Goal: Transaction & Acquisition: Purchase product/service

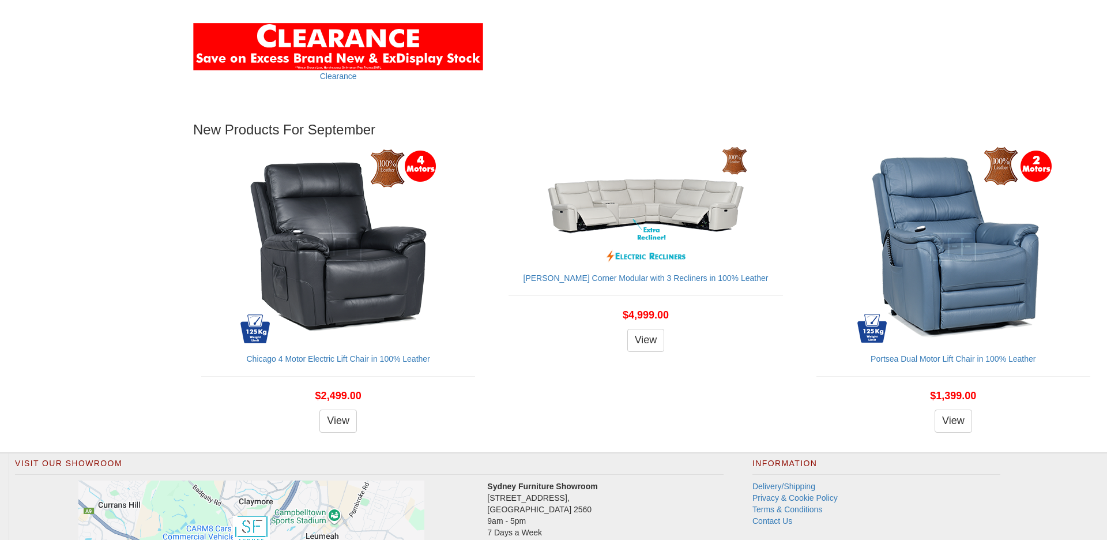
scroll to position [1250, 0]
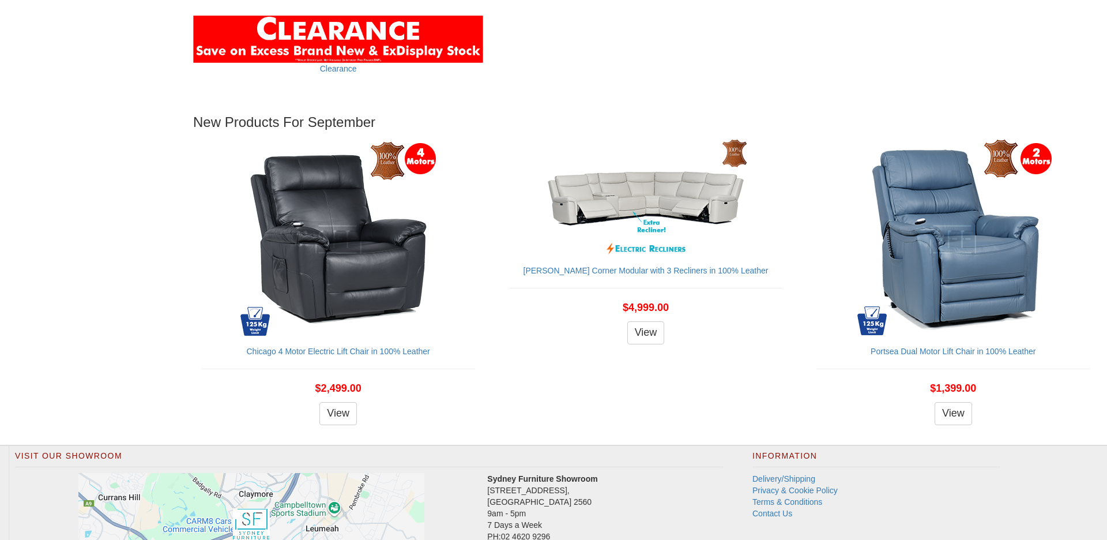
scroll to position [1235, 0]
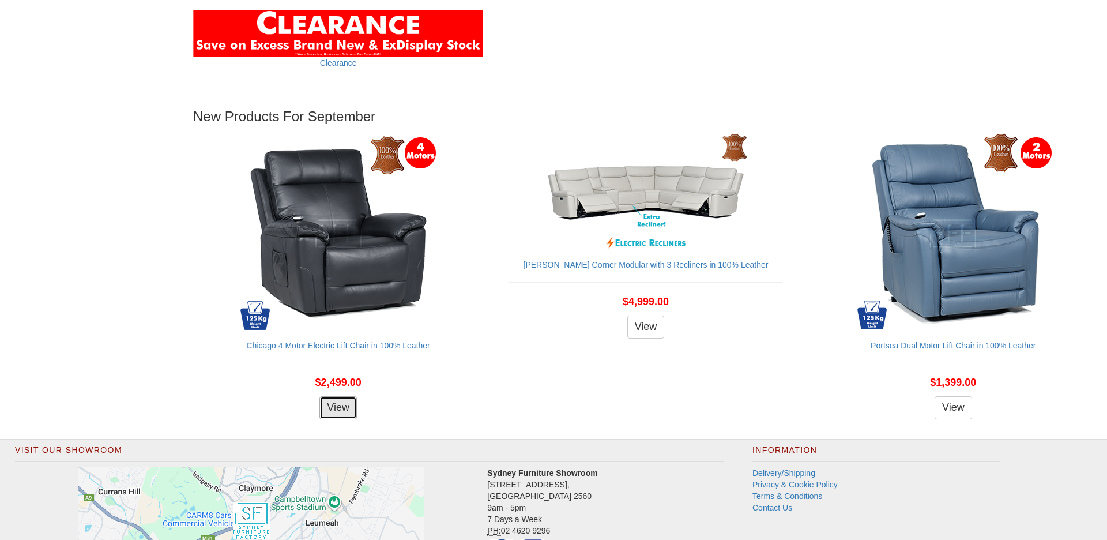
click at [331, 405] on link "View" at bounding box center [337, 407] width 37 height 23
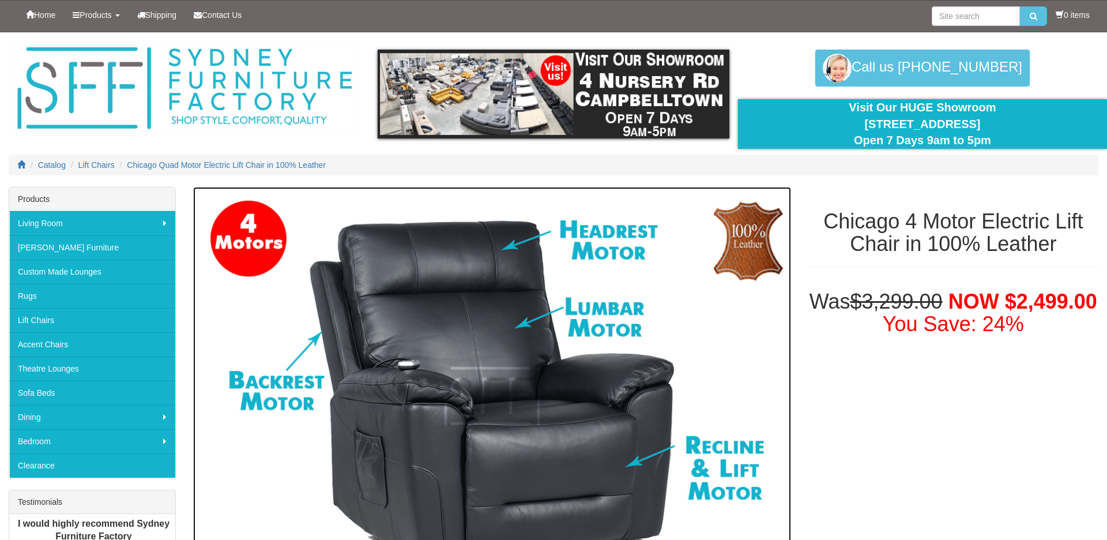
click at [749, 325] on img at bounding box center [492, 396] width 598 height 419
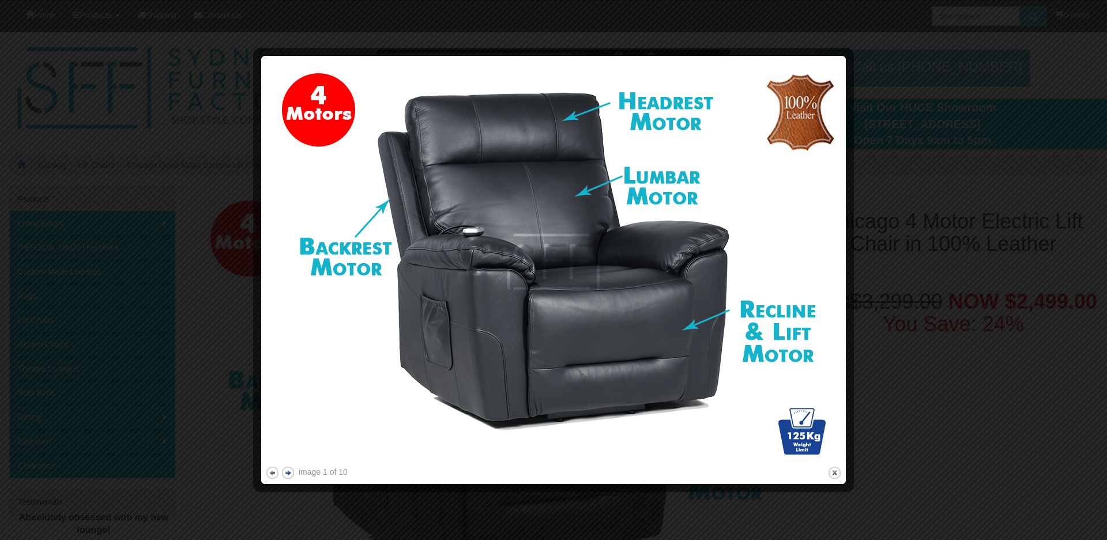
click at [287, 475] on button "next" at bounding box center [288, 472] width 14 height 14
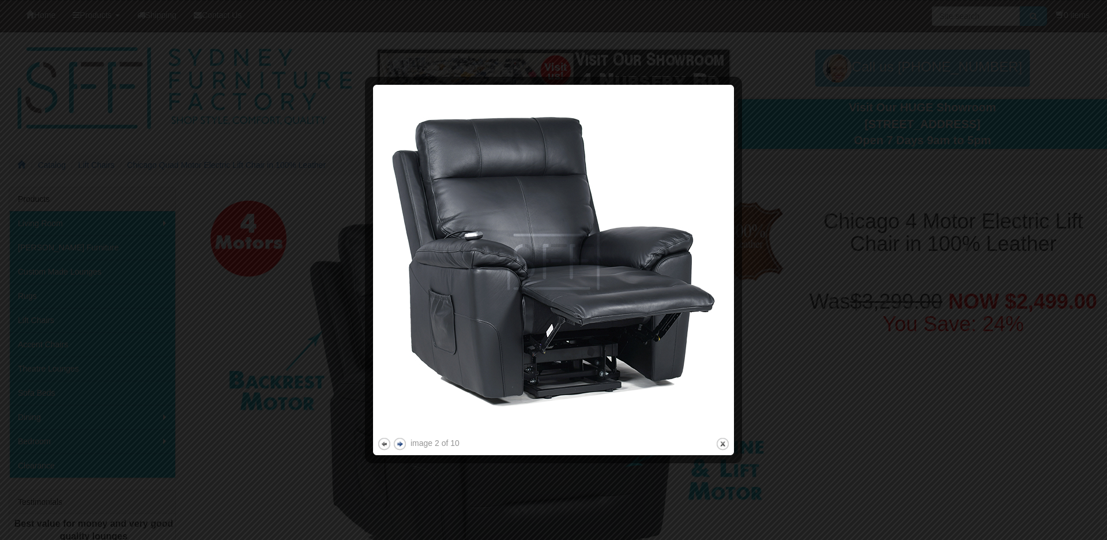
click at [287, 475] on div at bounding box center [553, 270] width 1107 height 540
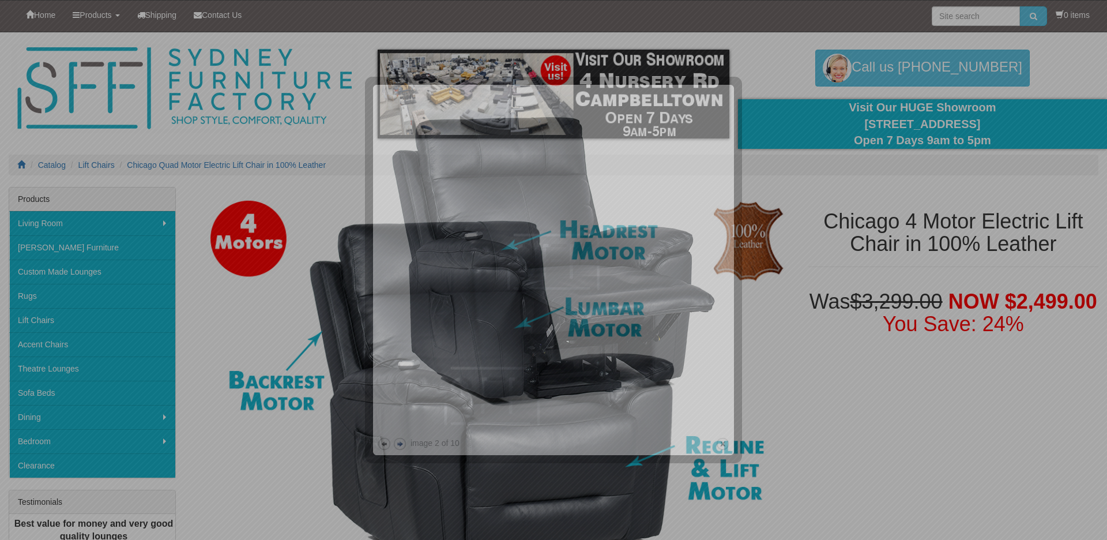
scroll to position [381, 0]
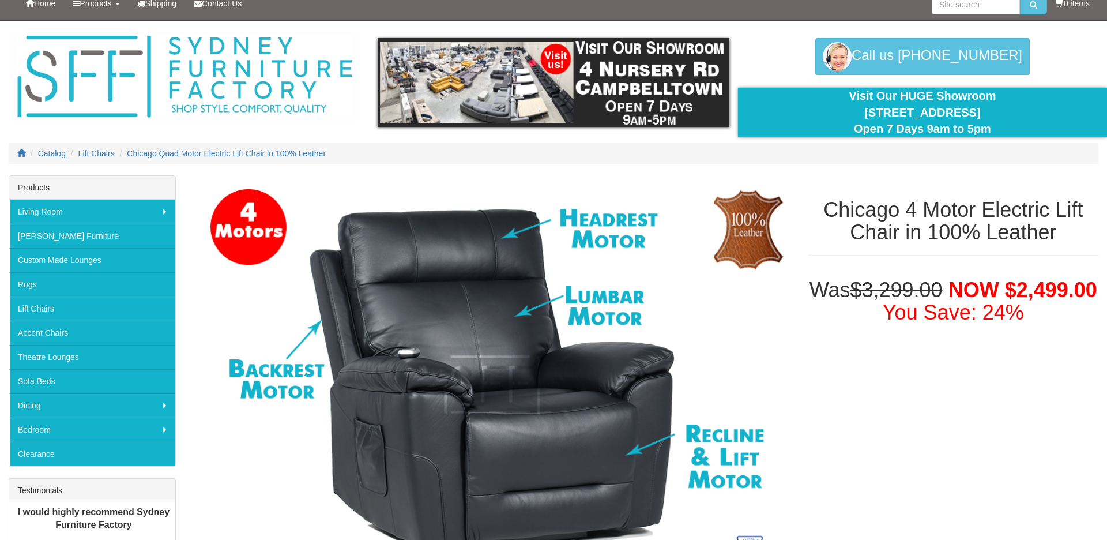
scroll to position [0, 0]
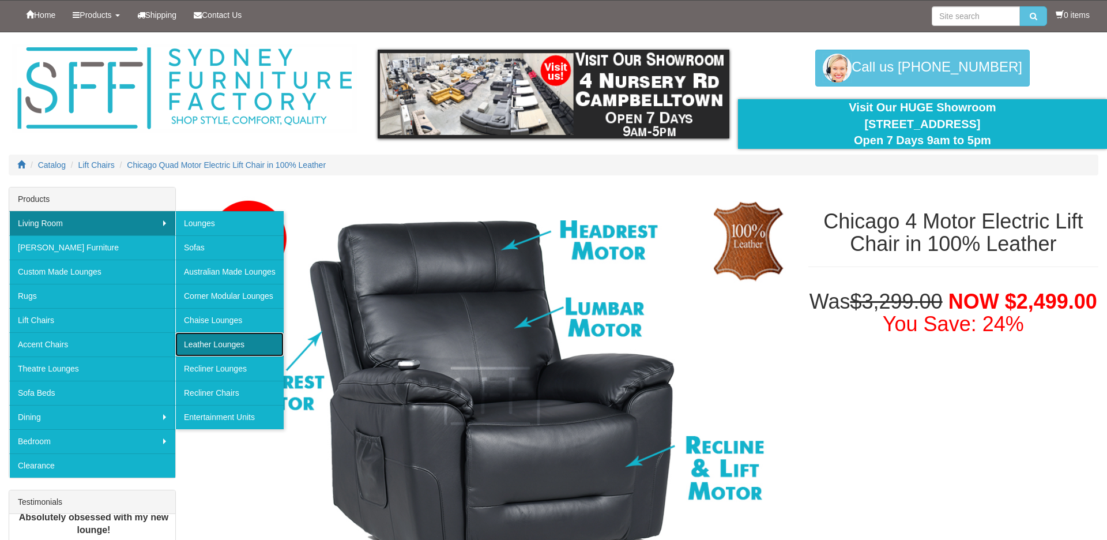
click at [195, 349] on link "Leather Lounges" at bounding box center [229, 344] width 108 height 24
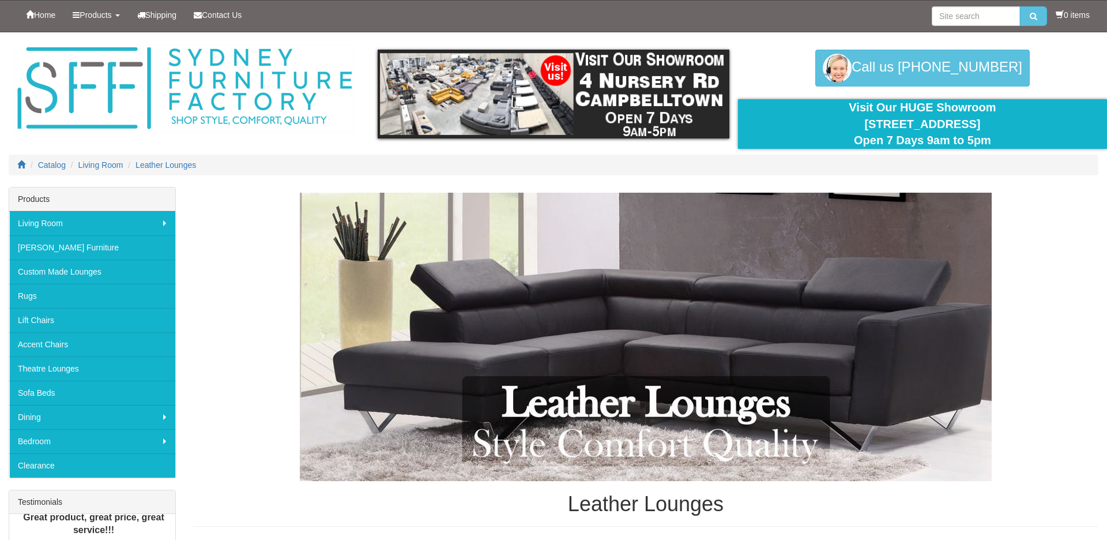
click at [233, 349] on div "Leather Lounges" at bounding box center [645, 360] width 905 height 334
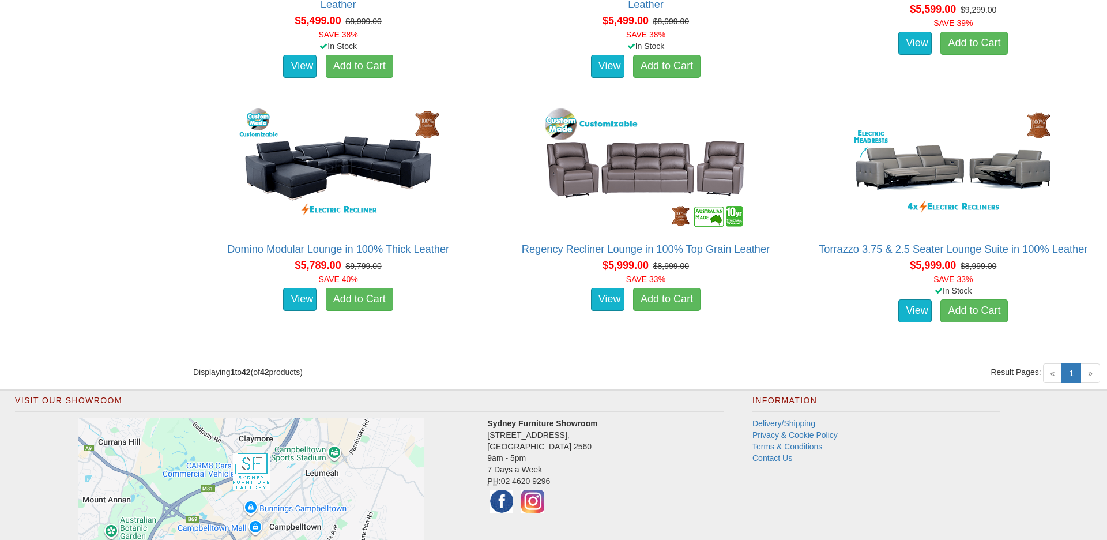
scroll to position [3981, 0]
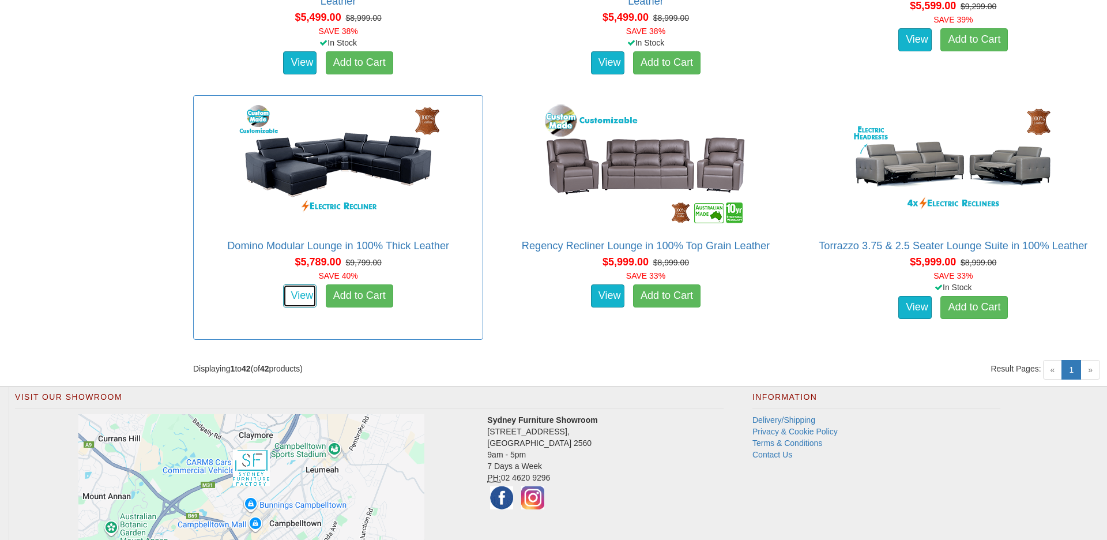
click at [310, 301] on link "View" at bounding box center [299, 295] width 33 height 23
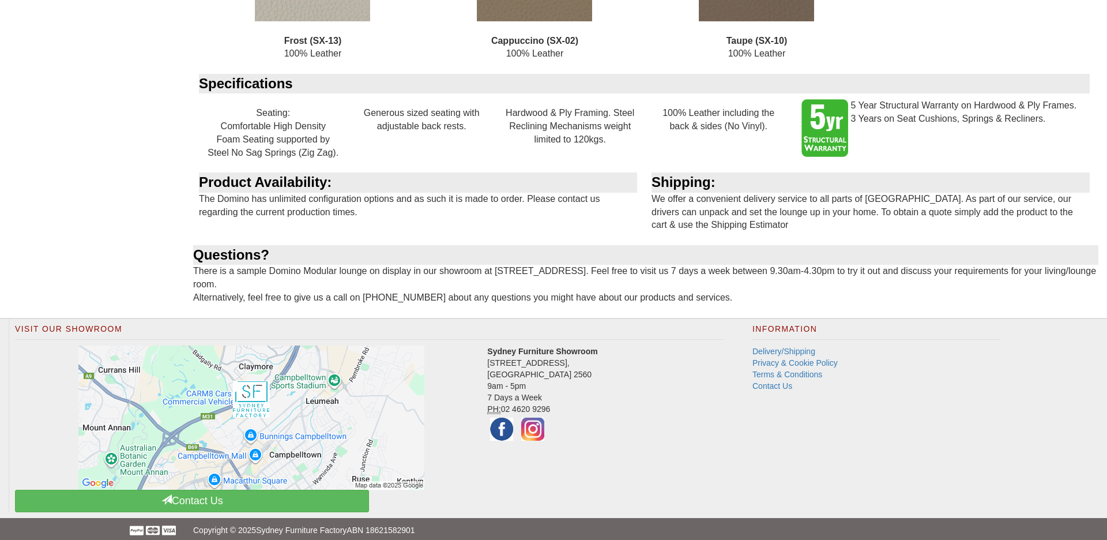
scroll to position [2323, 0]
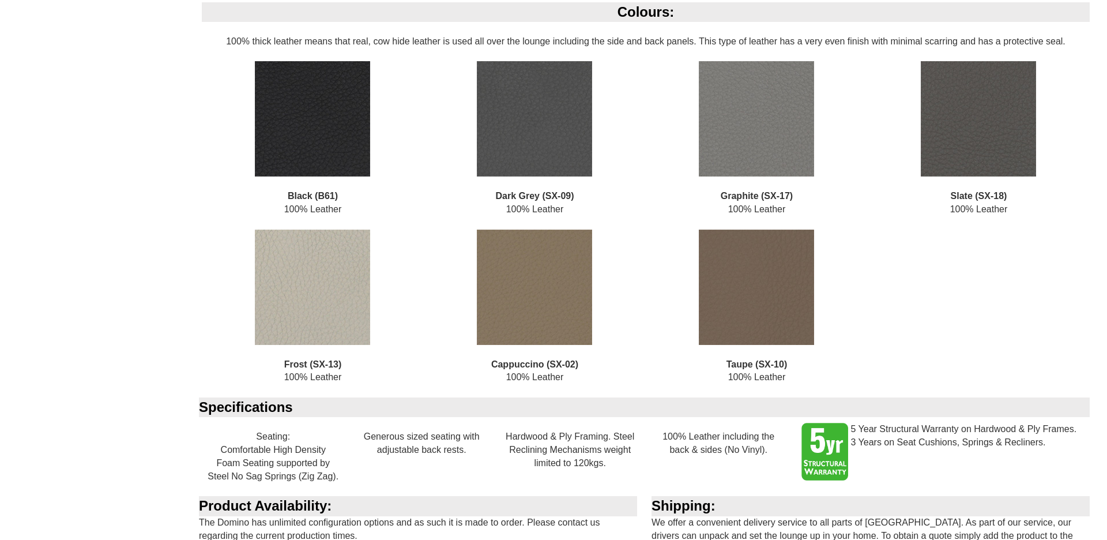
scroll to position [1999, 0]
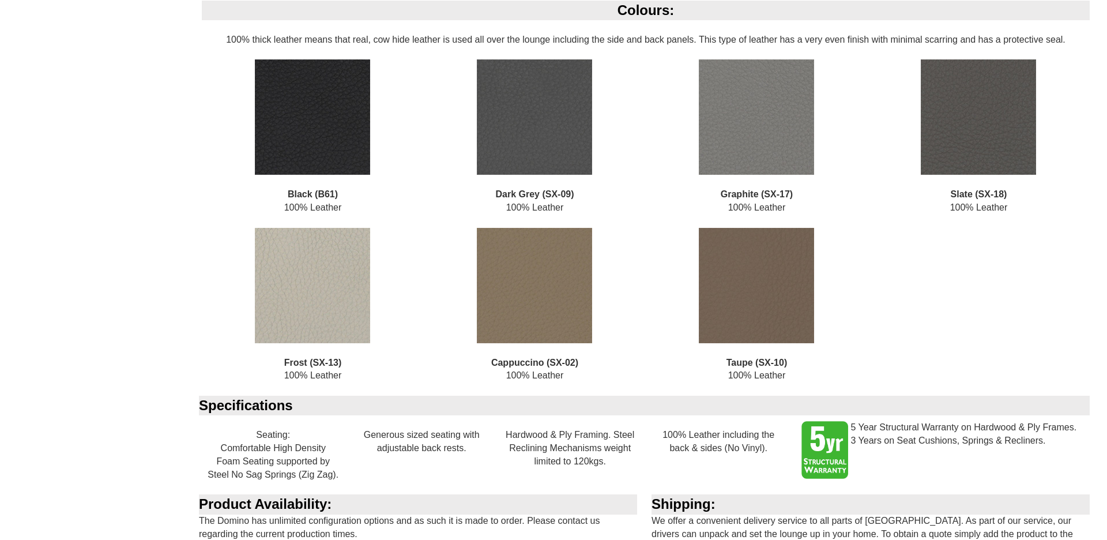
click at [341, 134] on img at bounding box center [312, 116] width 115 height 115
click at [329, 197] on b "Black (B61)" at bounding box center [313, 194] width 50 height 10
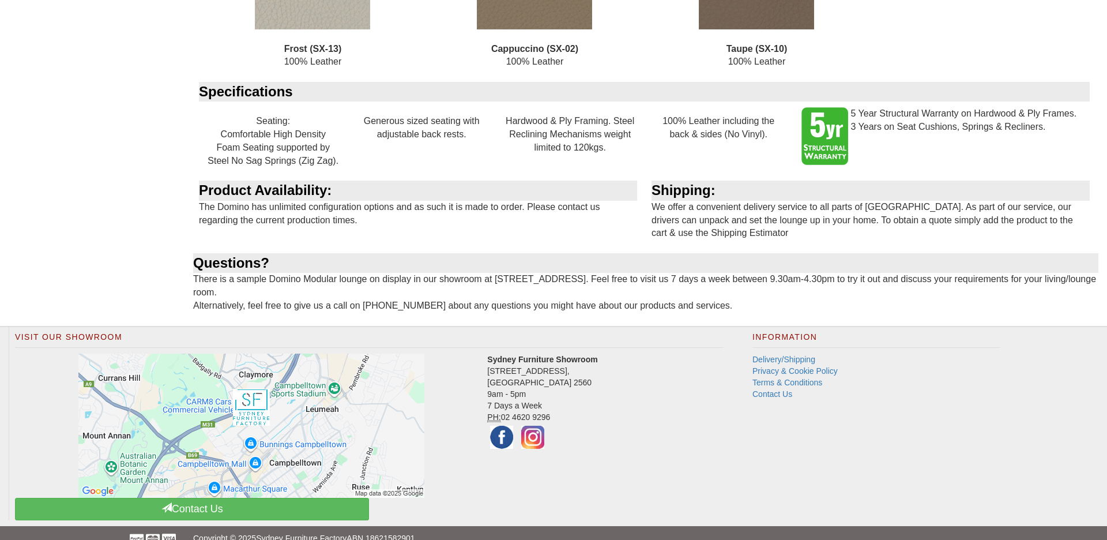
scroll to position [2330, 0]
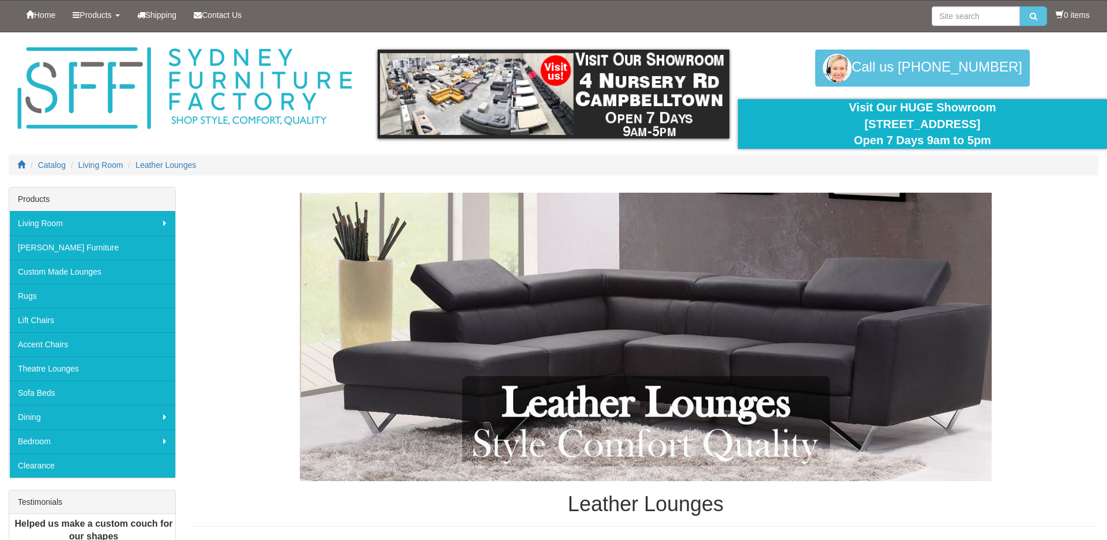
scroll to position [3981, 0]
